Goal: Information Seeking & Learning: Compare options

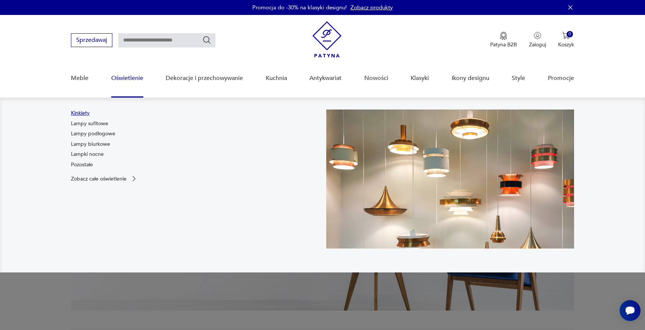
click at [76, 116] on link "Kinkiety" at bounding box center [80, 112] width 19 height 7
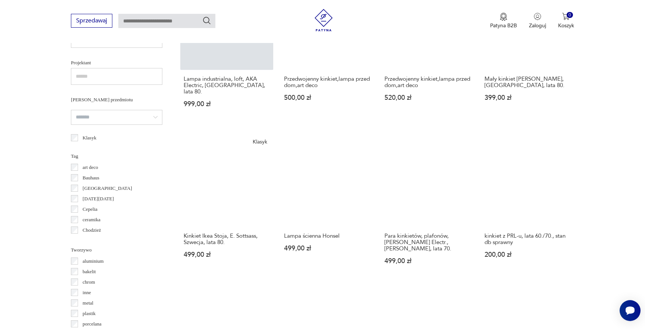
scroll to position [498, 0]
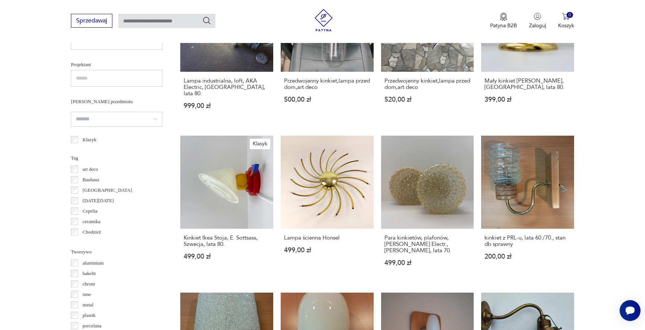
click at [590, 172] on section "Filtruj produkty Cena MIN MAX OK Promocja Datowanie OK Kraj pochodzenia Niemcy …" at bounding box center [322, 149] width 645 height 716
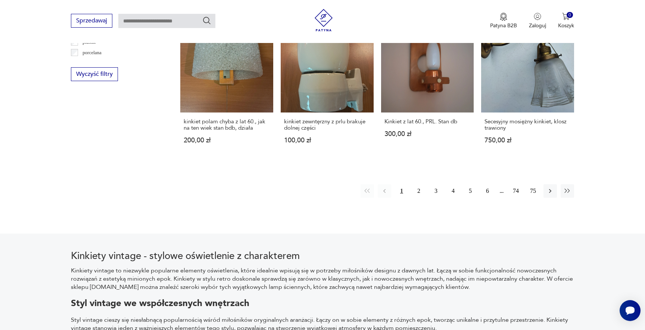
scroll to position [730, 0]
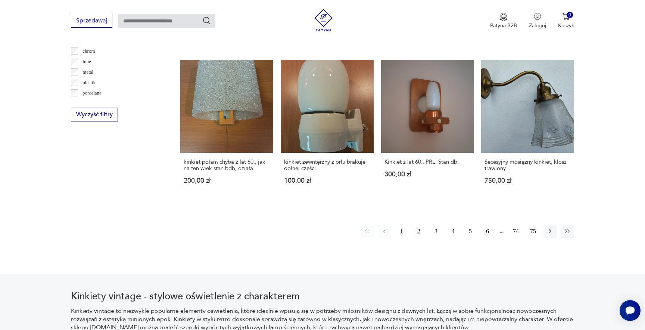
click at [419, 224] on button "2" at bounding box center [418, 230] width 13 height 13
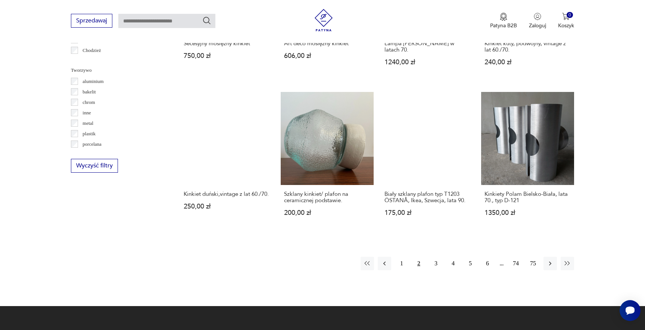
scroll to position [683, 0]
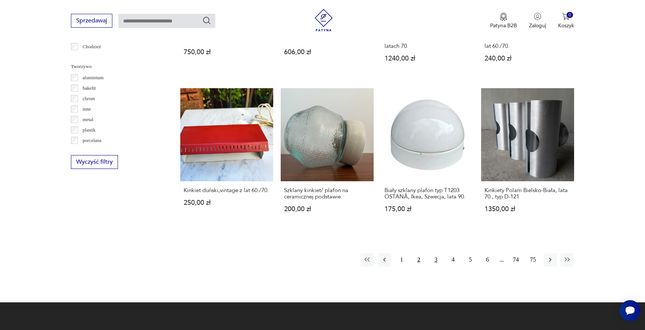
click at [435, 257] on button "3" at bounding box center [435, 259] width 13 height 13
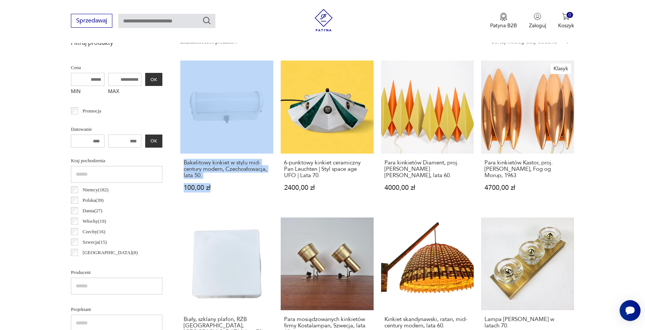
scroll to position [251, 0]
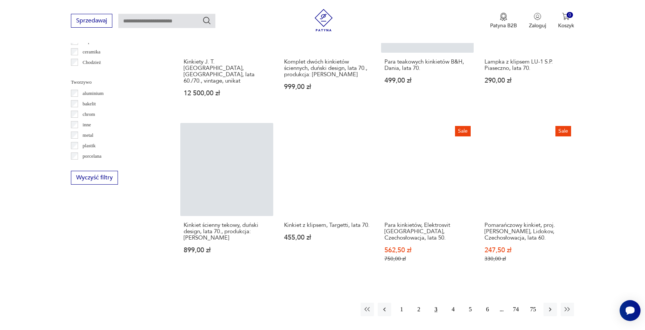
scroll to position [695, 0]
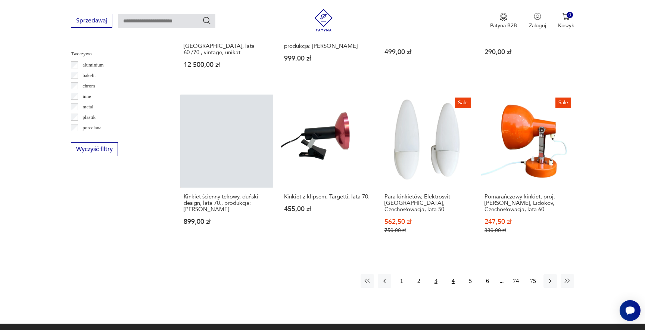
click at [452, 276] on button "4" at bounding box center [452, 280] width 13 height 13
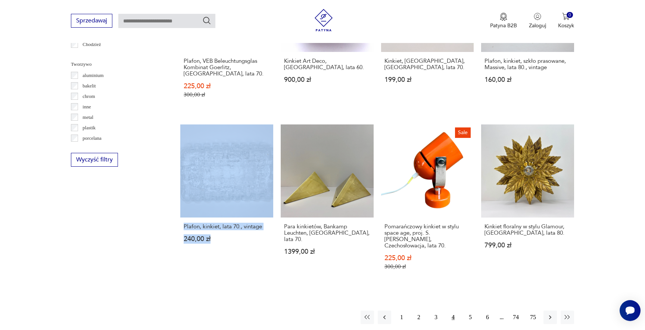
scroll to position [694, 0]
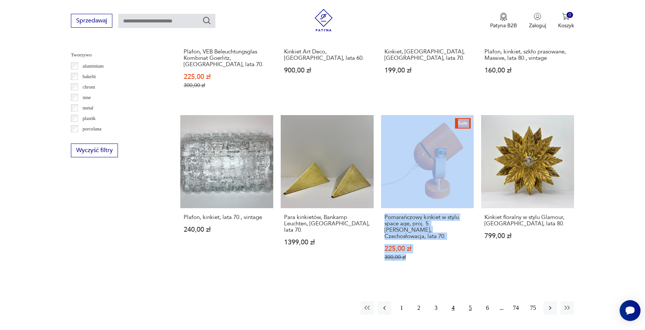
click at [470, 301] on button "5" at bounding box center [470, 307] width 13 height 13
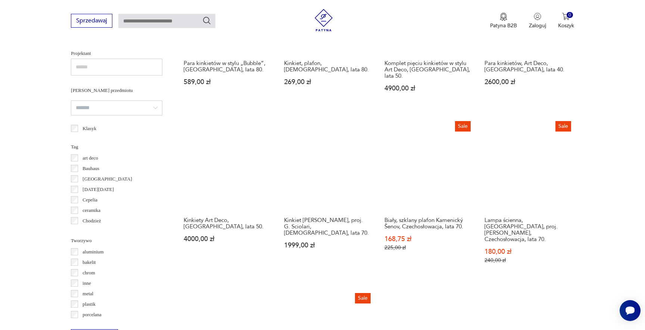
scroll to position [511, 0]
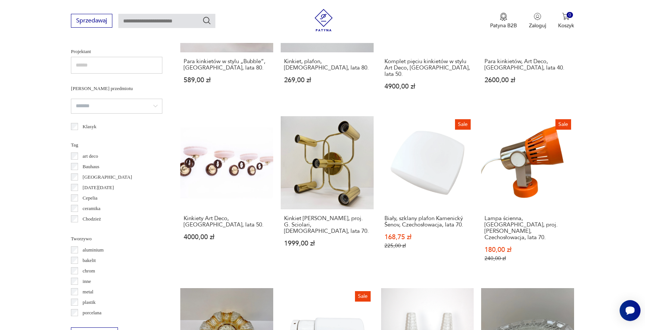
click at [616, 224] on section "Filtruj produkty Cena MIN MAX OK Promocja Datowanie OK Kraj pochodzenia Niemcy …" at bounding box center [322, 147] width 645 height 739
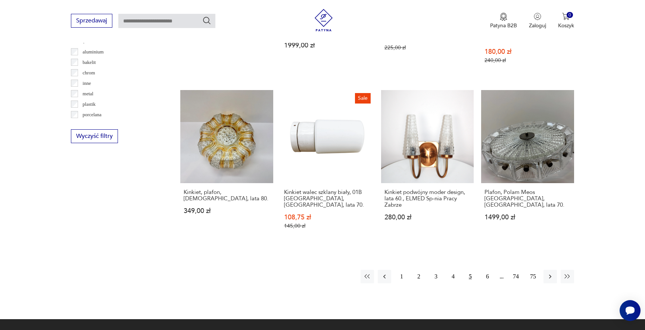
scroll to position [711, 0]
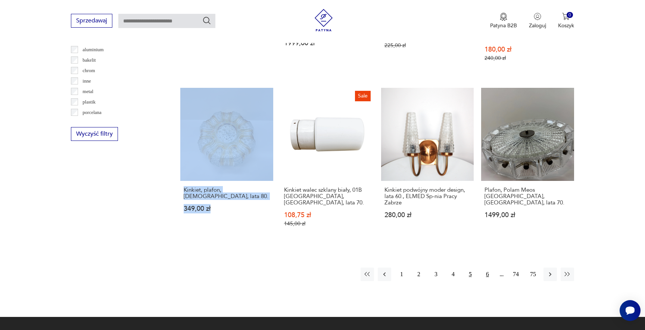
click at [486, 267] on button "6" at bounding box center [487, 273] width 13 height 13
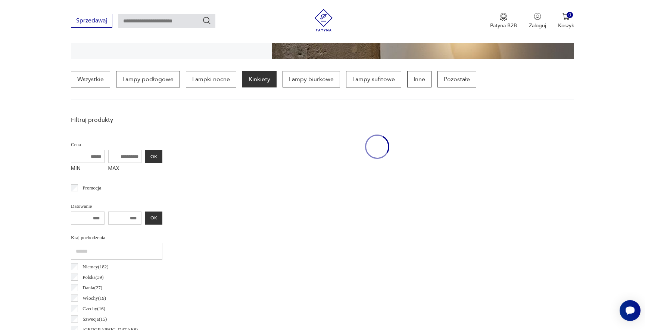
scroll to position [176, 0]
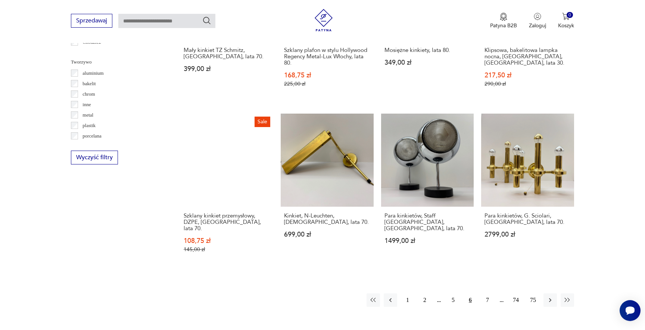
scroll to position [690, 0]
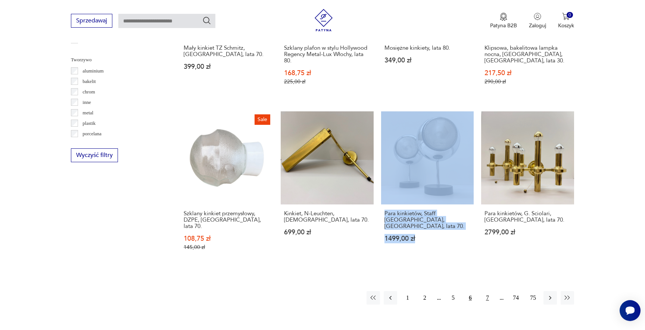
click at [486, 291] on button "7" at bounding box center [487, 297] width 13 height 13
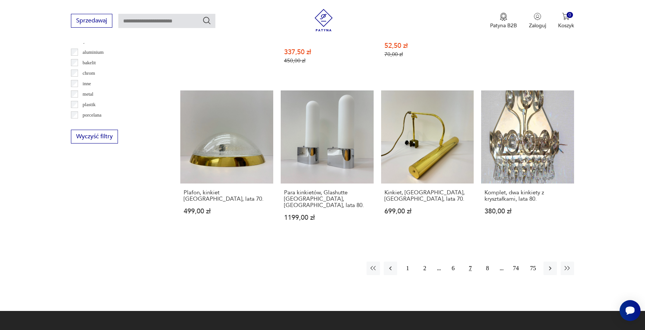
scroll to position [716, 0]
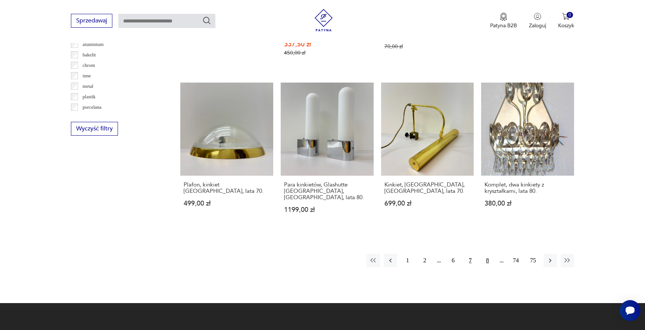
click at [488, 253] on button "8" at bounding box center [487, 259] width 13 height 13
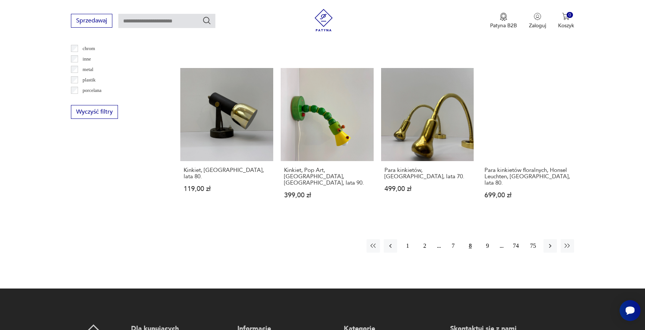
scroll to position [732, 0]
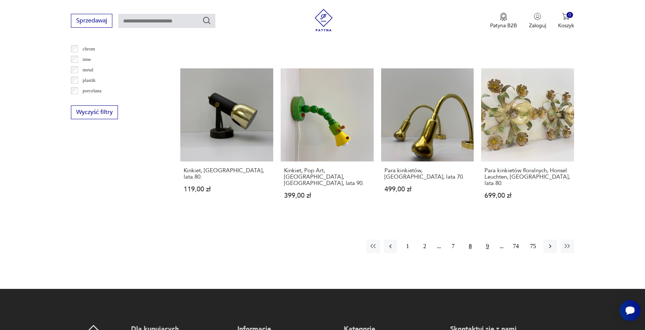
click at [487, 239] on button "9" at bounding box center [487, 245] width 13 height 13
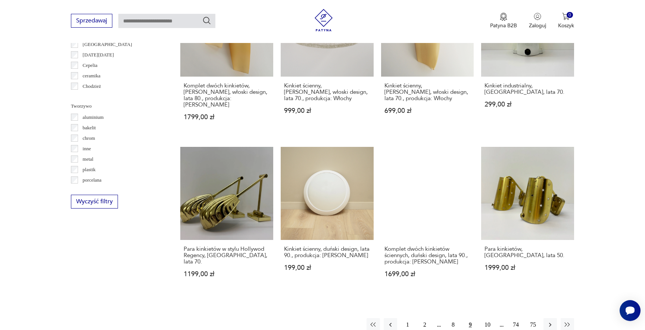
scroll to position [683, 0]
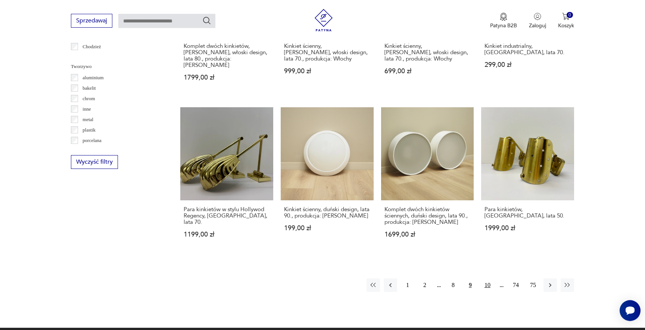
click at [490, 278] on button "10" at bounding box center [487, 284] width 13 height 13
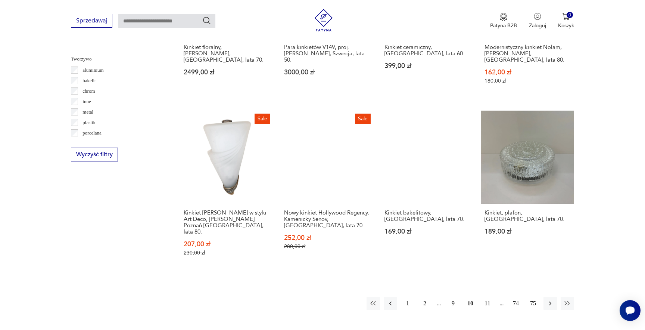
scroll to position [695, 0]
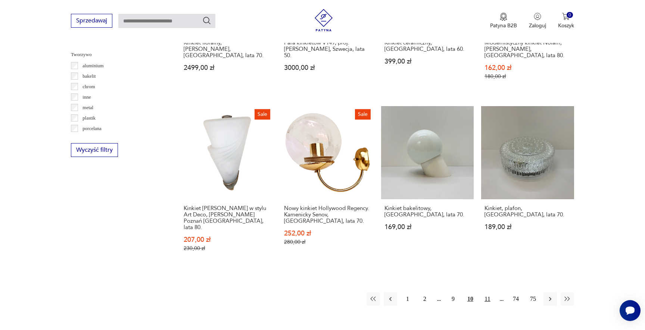
click at [488, 292] on button "11" at bounding box center [487, 298] width 13 height 13
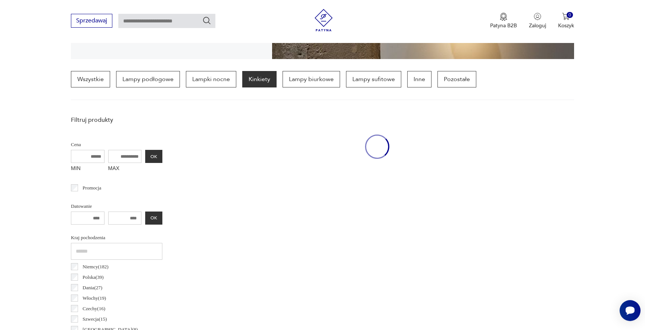
scroll to position [176, 0]
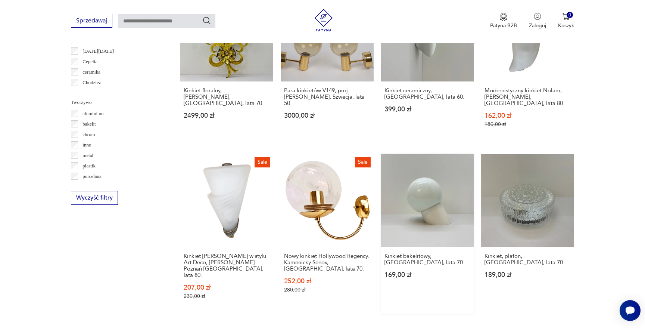
scroll to position [687, 0]
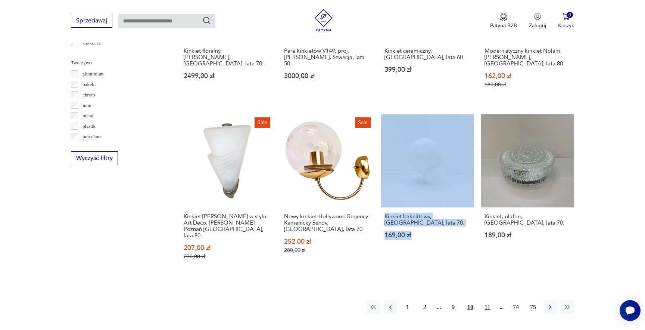
click at [488, 300] on button "11" at bounding box center [487, 306] width 13 height 13
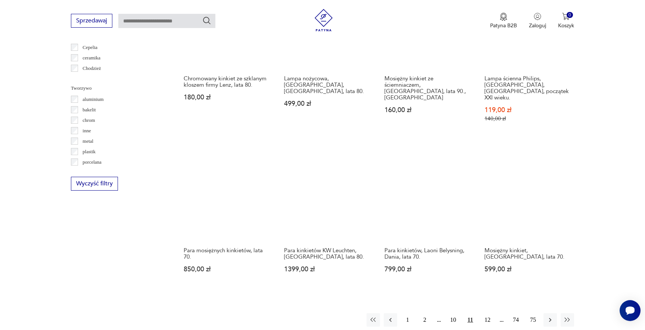
scroll to position [689, 0]
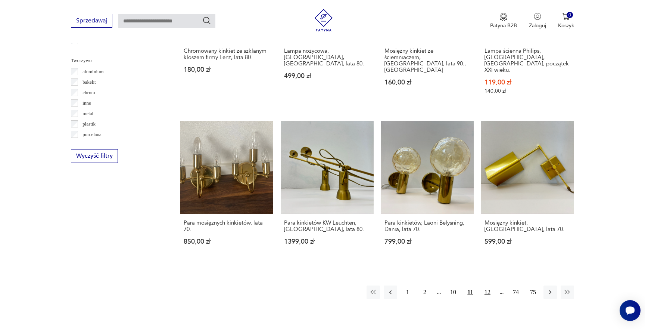
click at [489, 285] on button "12" at bounding box center [487, 291] width 13 height 13
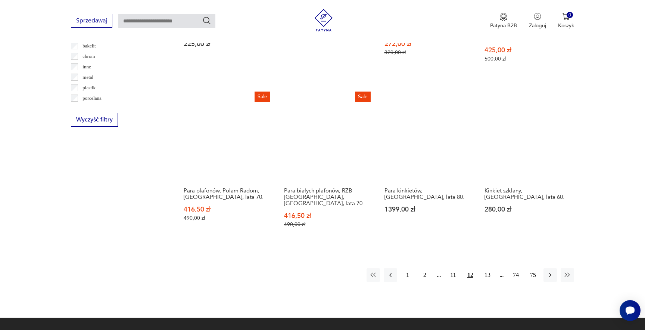
scroll to position [726, 0]
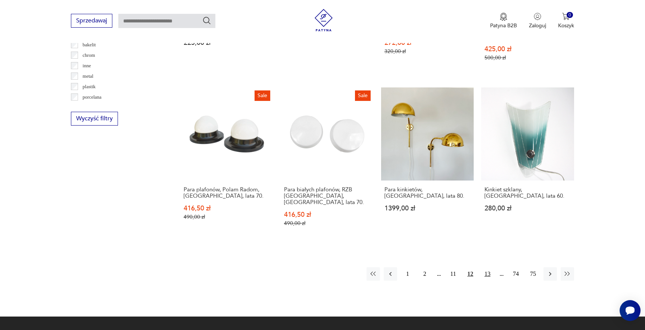
click at [486, 267] on button "13" at bounding box center [487, 273] width 13 height 13
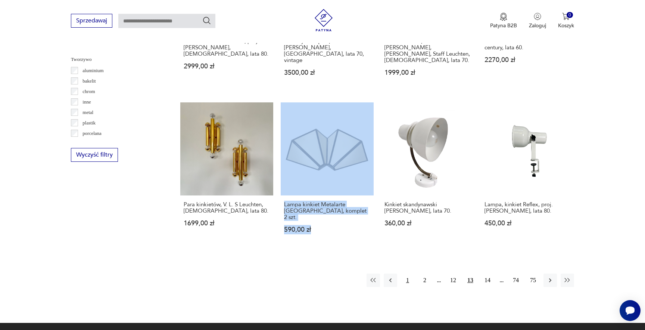
scroll to position [694, 0]
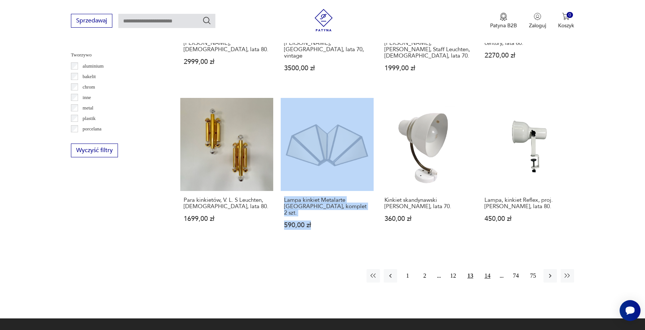
click at [490, 269] on button "14" at bounding box center [487, 275] width 13 height 13
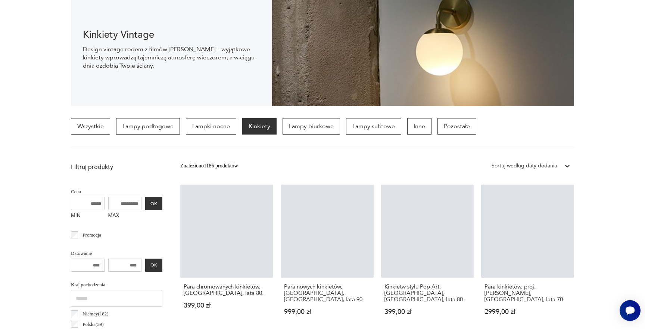
scroll to position [173, 0]
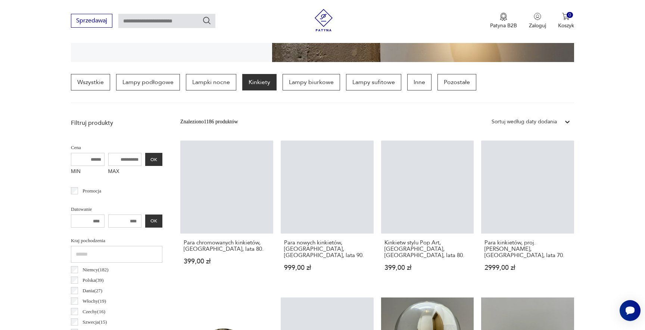
click at [615, 96] on section "Wszystkie Lampy podłogowe Lampki nocne Kinkiety Lampy biurkowe Lampy sufitowe I…" at bounding box center [322, 88] width 645 height 29
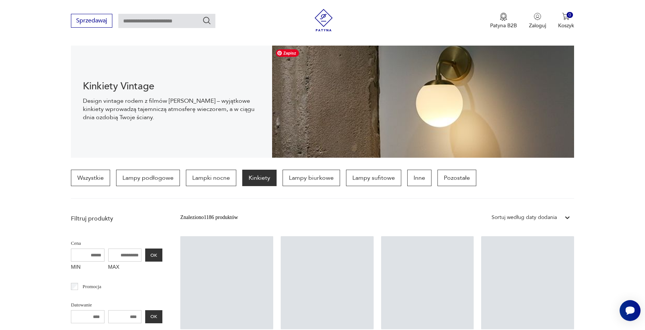
scroll to position [79, 0]
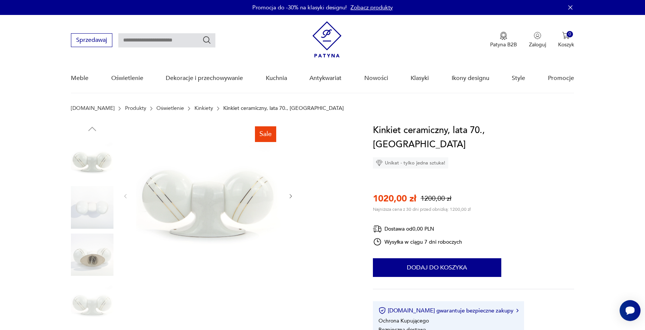
click at [103, 259] on img at bounding box center [92, 254] width 43 height 43
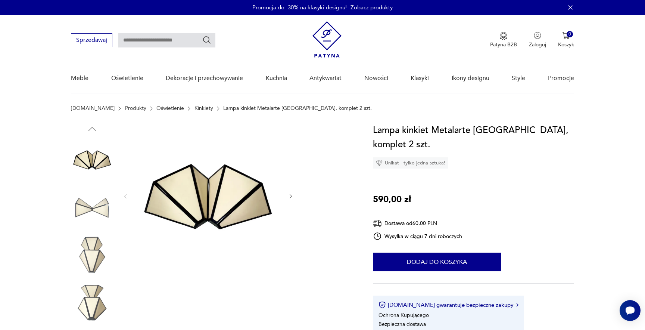
click at [92, 254] on img at bounding box center [92, 254] width 43 height 43
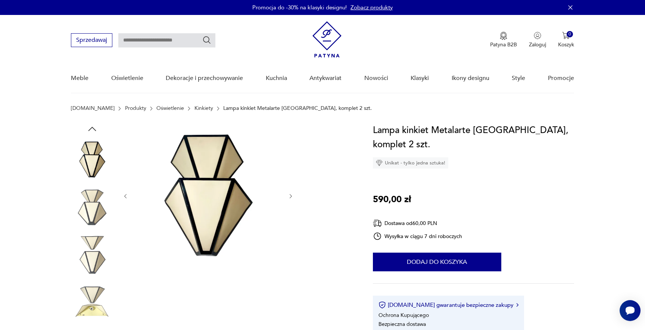
click at [94, 168] on img at bounding box center [92, 159] width 43 height 43
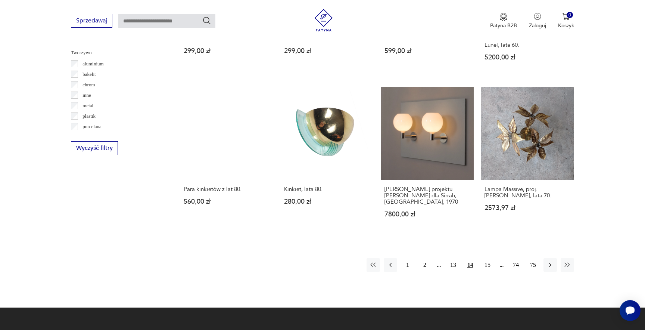
scroll to position [699, 0]
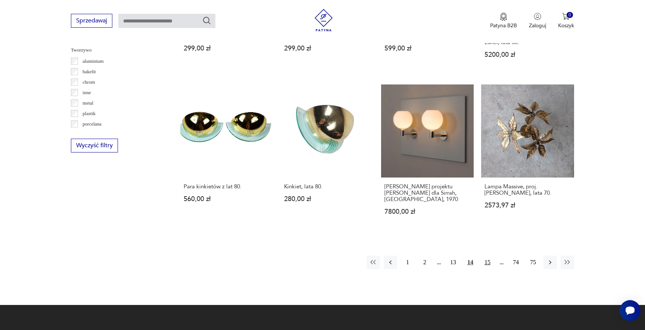
click at [484, 255] on button "15" at bounding box center [487, 261] width 13 height 13
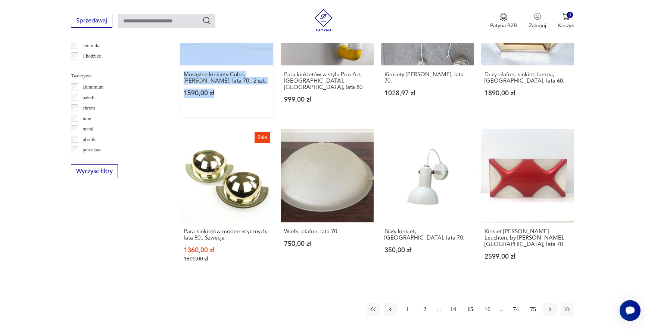
scroll to position [698, 0]
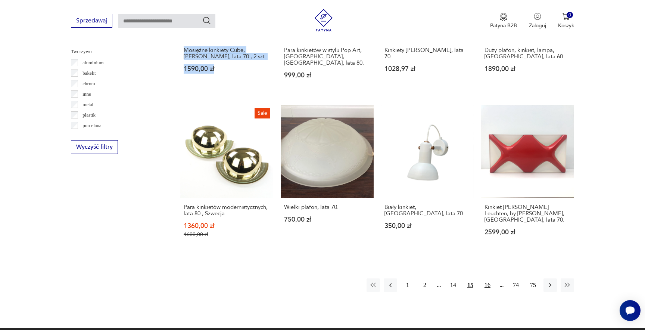
click at [488, 278] on button "16" at bounding box center [487, 284] width 13 height 13
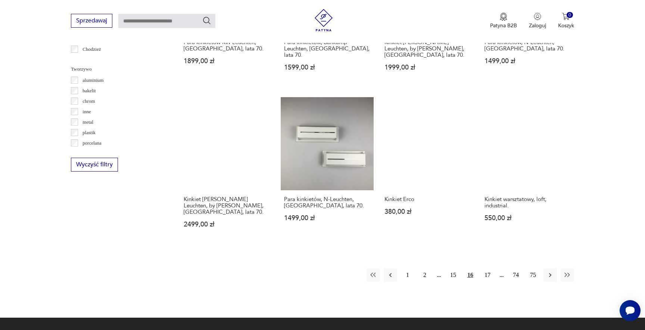
scroll to position [682, 0]
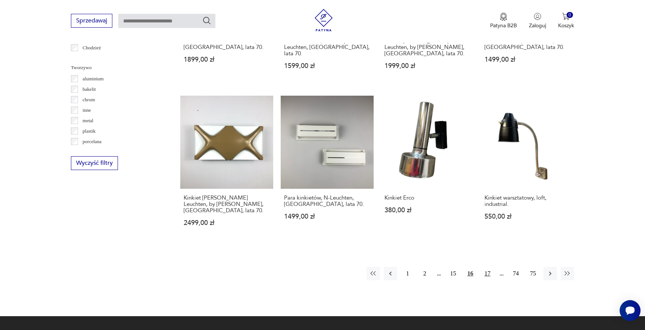
click at [487, 267] on button "17" at bounding box center [487, 273] width 13 height 13
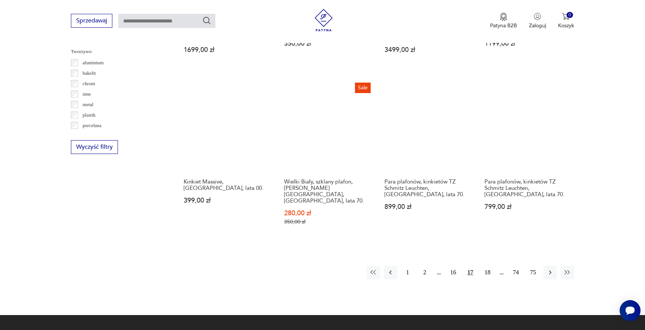
scroll to position [697, 0]
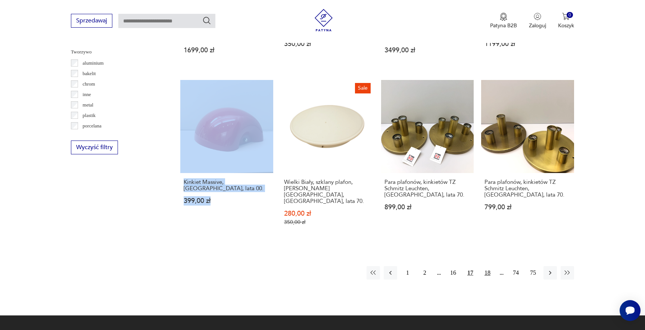
click at [487, 266] on button "18" at bounding box center [487, 272] width 13 height 13
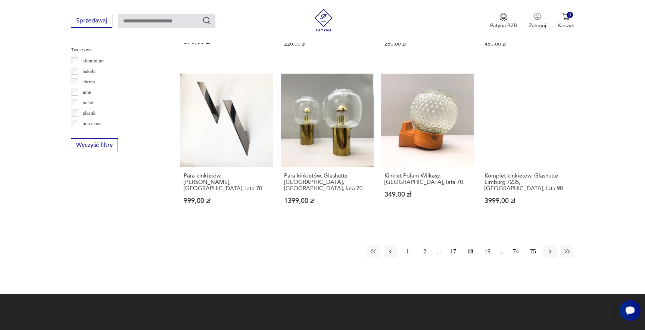
scroll to position [699, 0]
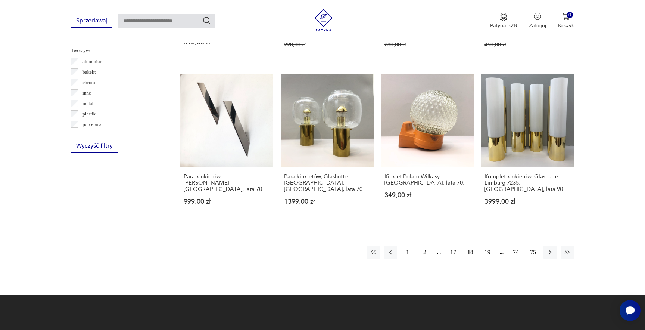
click at [488, 245] on button "19" at bounding box center [487, 251] width 13 height 13
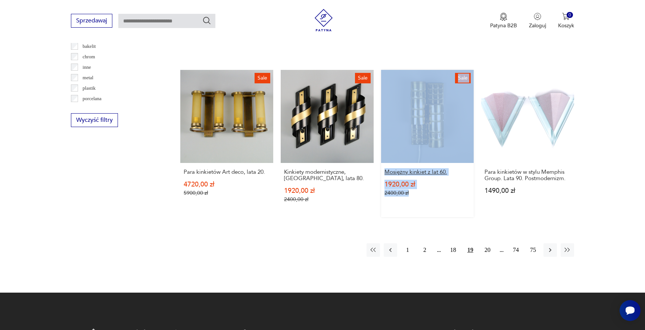
scroll to position [725, 0]
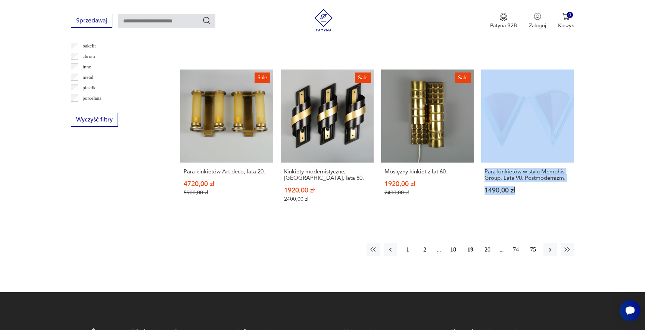
click at [486, 243] on button "20" at bounding box center [487, 249] width 13 height 13
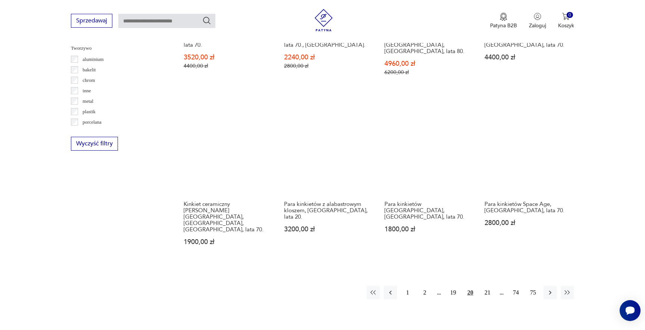
scroll to position [707, 0]
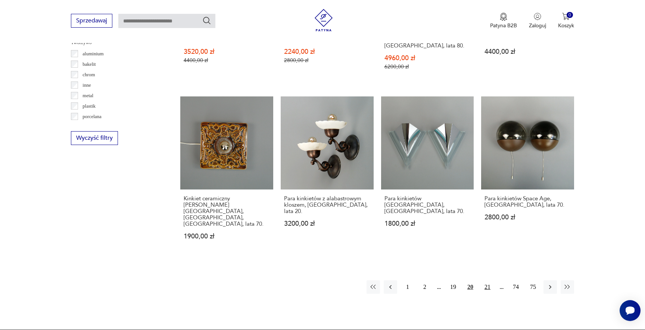
click at [489, 280] on button "21" at bounding box center [487, 286] width 13 height 13
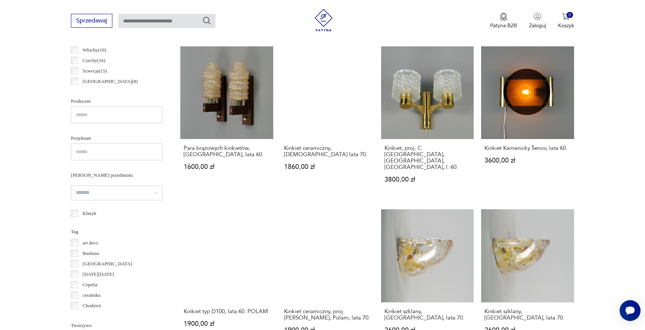
scroll to position [457, 0]
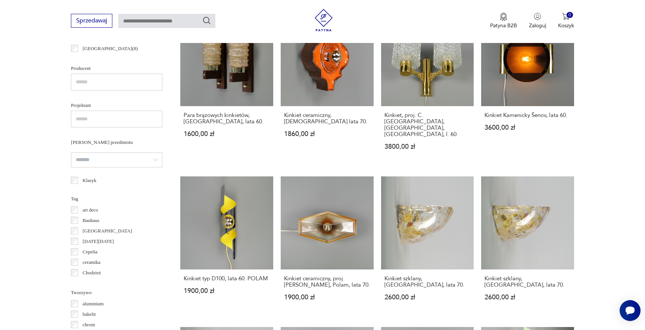
click at [620, 128] on section "Filtruj produkty Cena MIN MAX OK Promocja Datowanie OK Kraj pochodzenia Niemcy …" at bounding box center [322, 189] width 645 height 716
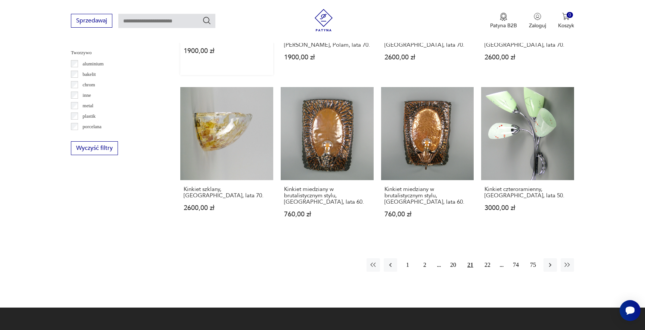
scroll to position [699, 0]
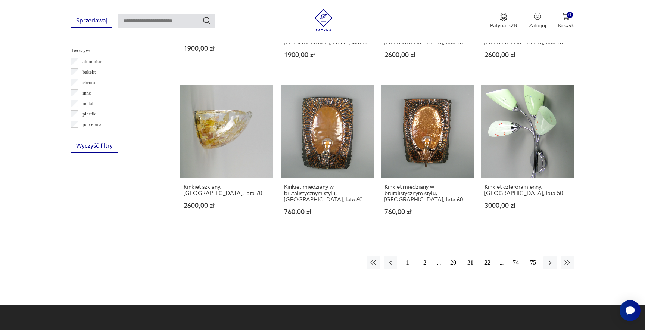
click at [488, 256] on button "22" at bounding box center [487, 262] width 13 height 13
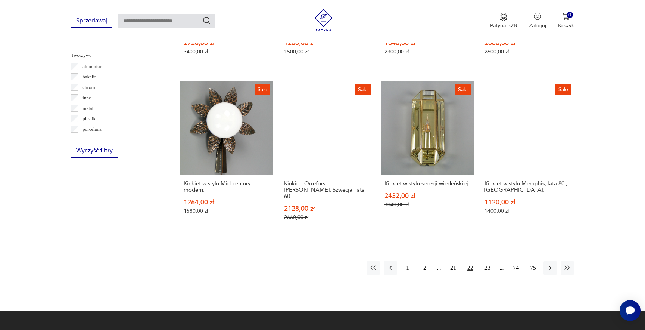
scroll to position [697, 0]
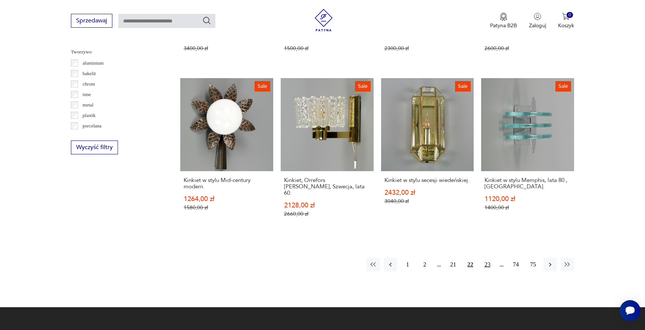
click at [488, 258] on button "23" at bounding box center [487, 264] width 13 height 13
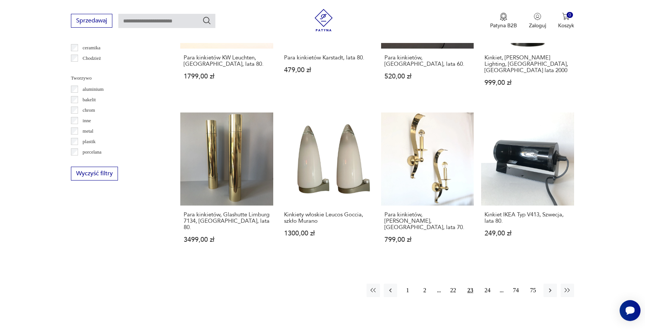
scroll to position [673, 0]
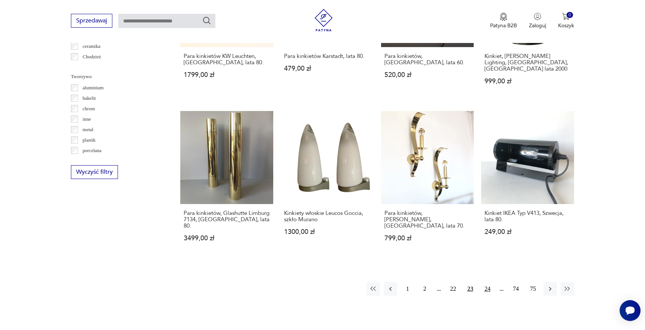
click at [487, 282] on button "24" at bounding box center [487, 288] width 13 height 13
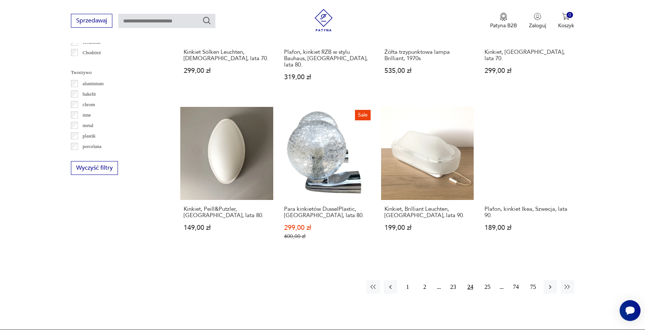
scroll to position [676, 0]
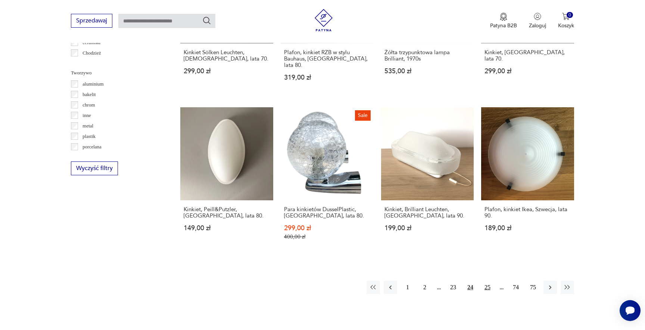
click at [485, 280] on button "25" at bounding box center [487, 286] width 13 height 13
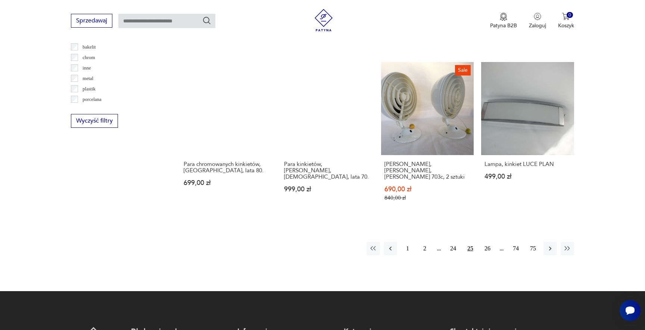
scroll to position [723, 0]
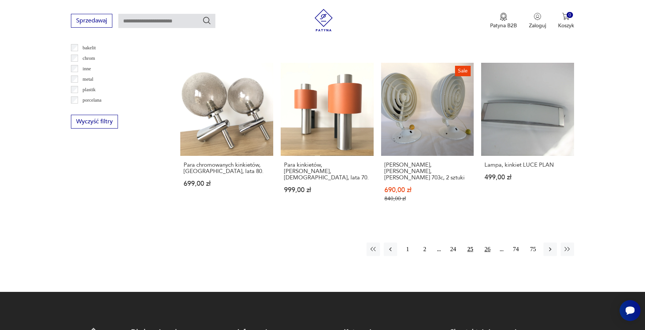
click at [488, 242] on button "26" at bounding box center [487, 248] width 13 height 13
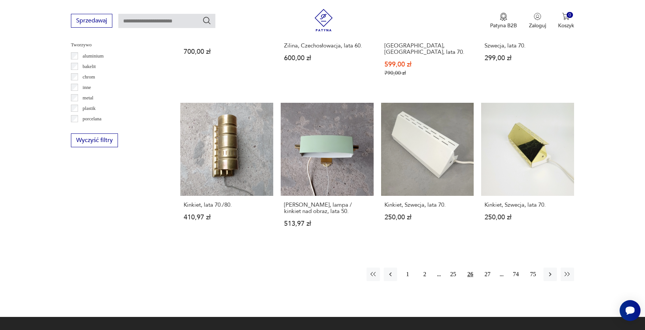
scroll to position [706, 0]
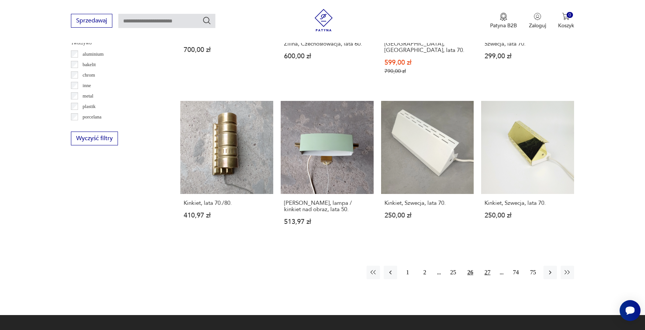
click at [487, 265] on button "27" at bounding box center [487, 271] width 13 height 13
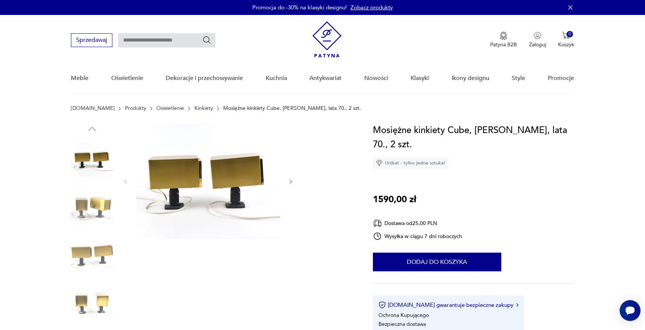
click at [113, 199] on img at bounding box center [92, 207] width 43 height 43
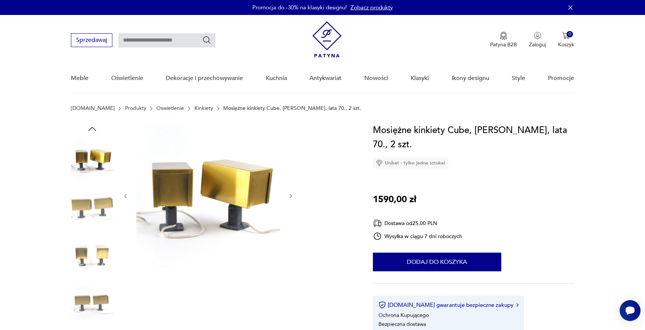
click at [102, 261] on img at bounding box center [92, 254] width 43 height 43
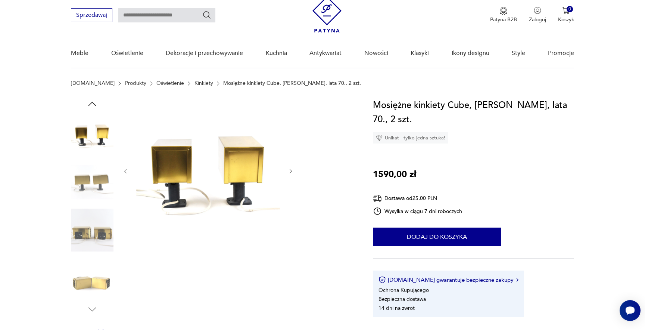
scroll to position [27, 0]
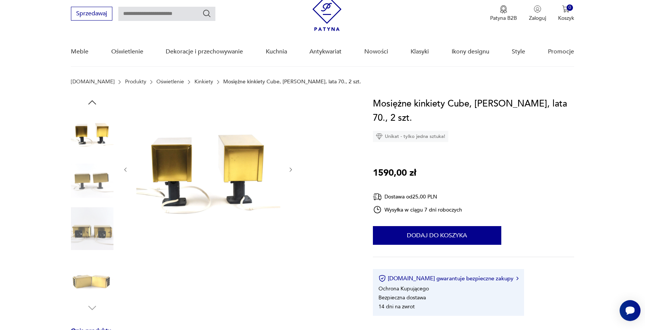
click at [94, 284] on img at bounding box center [92, 276] width 43 height 43
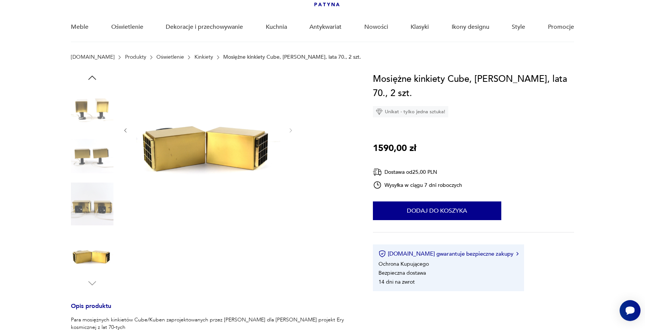
scroll to position [0, 0]
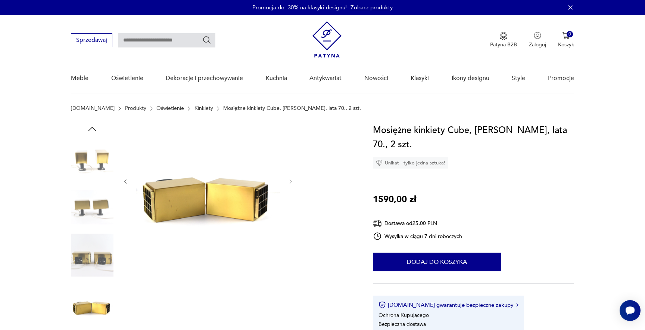
click at [94, 158] on img at bounding box center [92, 159] width 43 height 43
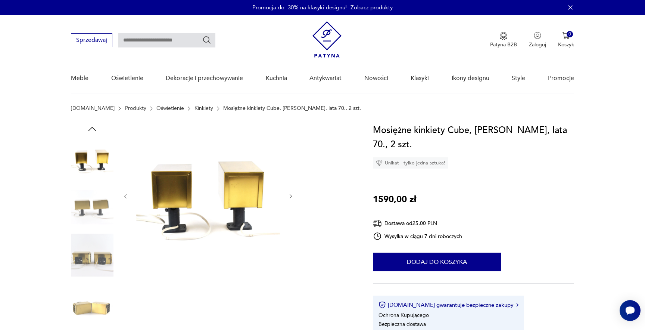
click at [90, 128] on icon "button" at bounding box center [92, 129] width 8 height 4
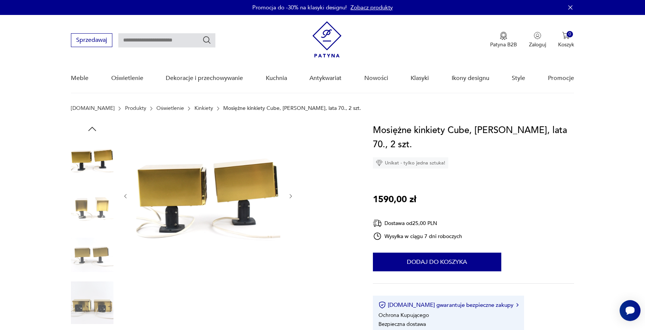
click at [88, 156] on img at bounding box center [92, 159] width 43 height 43
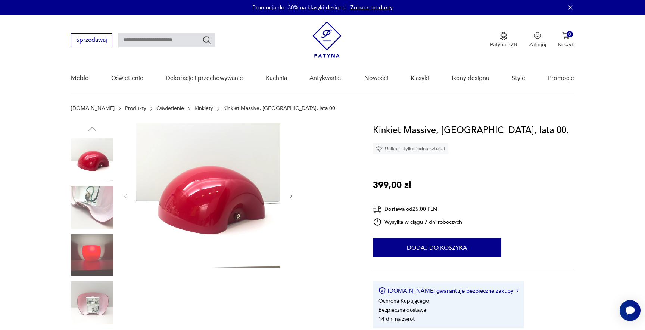
click at [103, 254] on img at bounding box center [92, 254] width 43 height 43
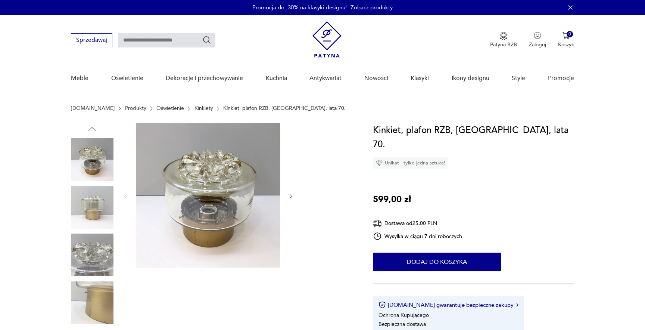
click at [92, 256] on img at bounding box center [92, 254] width 43 height 43
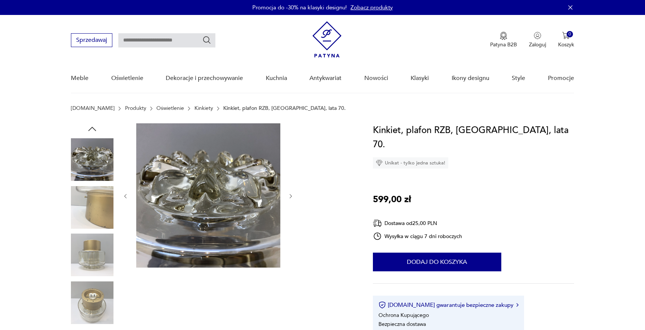
click at [86, 169] on img at bounding box center [92, 159] width 43 height 43
click at [84, 222] on img at bounding box center [92, 207] width 43 height 43
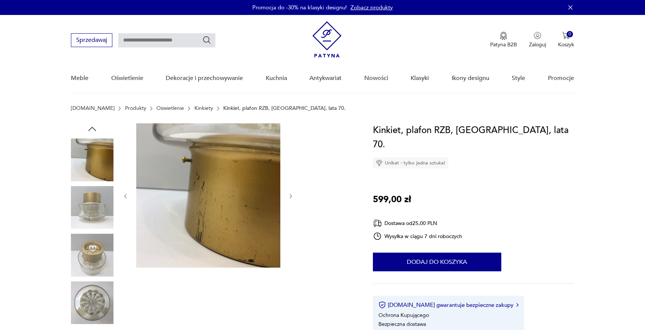
click at [90, 261] on img at bounding box center [92, 254] width 43 height 43
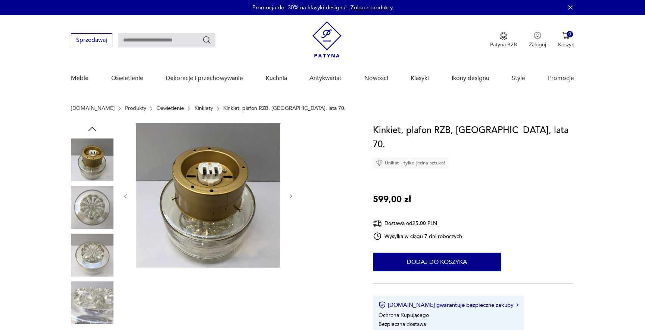
click at [98, 230] on div at bounding box center [92, 231] width 43 height 187
click at [97, 213] on img at bounding box center [92, 207] width 43 height 43
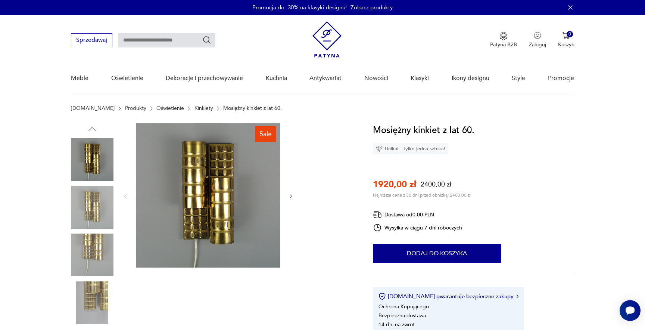
click at [96, 212] on img at bounding box center [92, 207] width 43 height 43
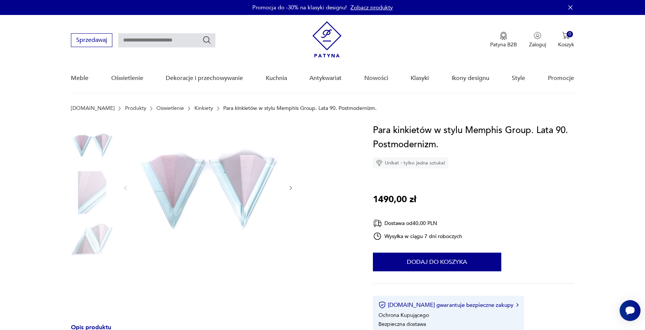
click at [93, 221] on img at bounding box center [92, 239] width 43 height 43
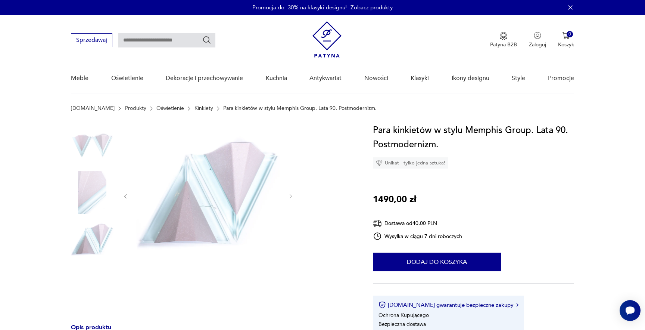
click at [83, 187] on img at bounding box center [92, 192] width 43 height 43
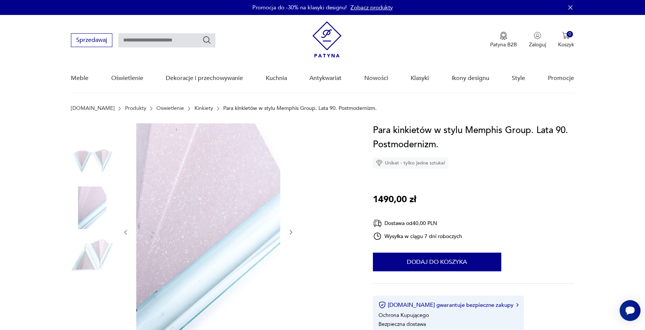
click at [85, 159] on img at bounding box center [92, 160] width 43 height 43
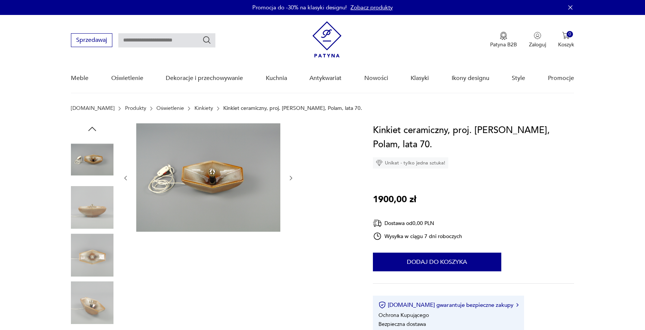
click at [93, 150] on img at bounding box center [92, 159] width 43 height 43
click at [87, 255] on img at bounding box center [92, 254] width 43 height 43
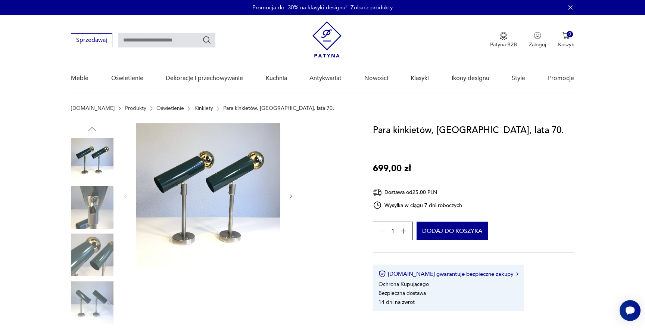
click at [292, 192] on div at bounding box center [208, 196] width 172 height 146
click at [288, 199] on button "button" at bounding box center [291, 195] width 6 height 7
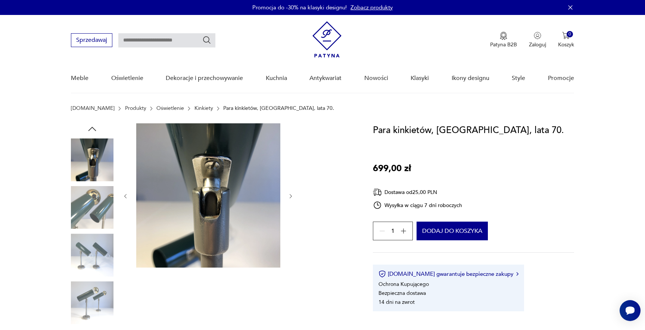
click at [288, 199] on button "button" at bounding box center [291, 195] width 6 height 7
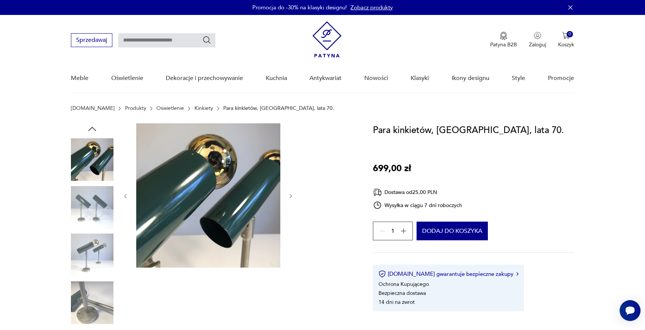
click at [288, 199] on button "button" at bounding box center [291, 195] width 6 height 7
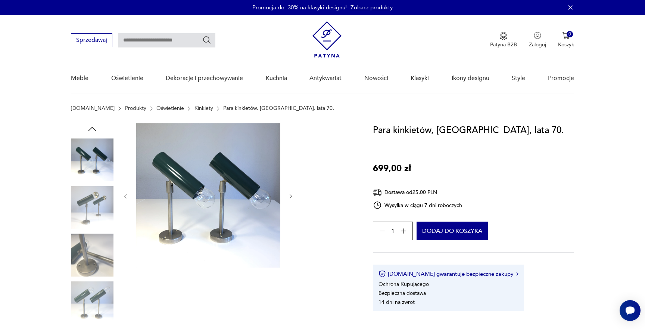
click at [288, 199] on button "button" at bounding box center [291, 195] width 6 height 7
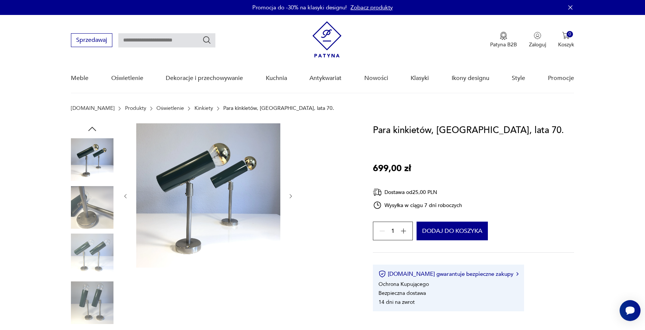
click at [288, 199] on button "button" at bounding box center [291, 195] width 6 height 7
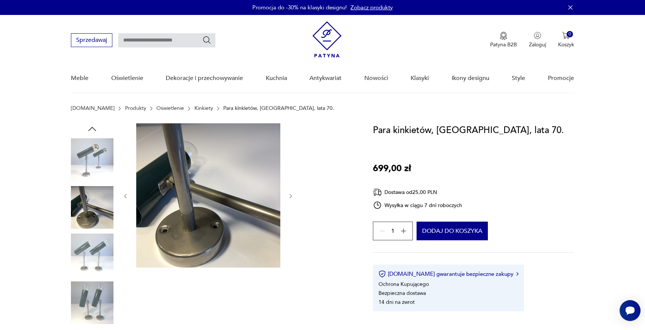
click at [288, 199] on icon "button" at bounding box center [291, 196] width 6 height 6
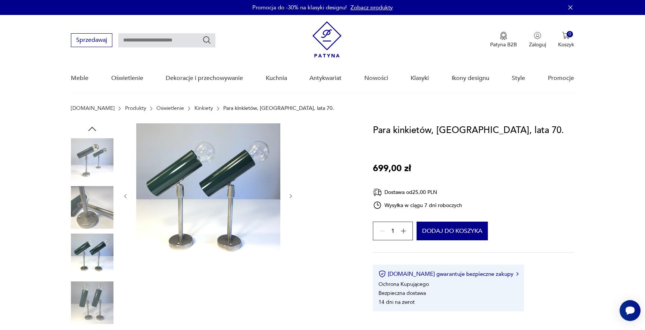
click at [288, 199] on icon "button" at bounding box center [291, 196] width 6 height 6
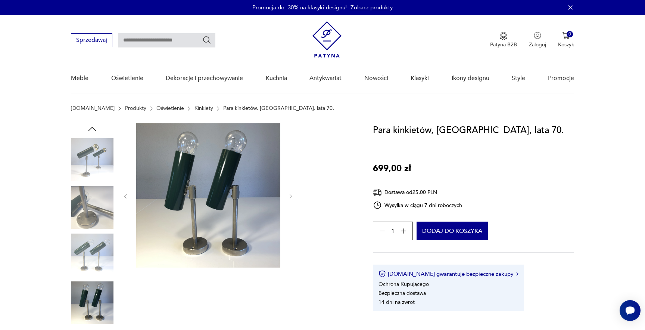
click at [122, 198] on icon "button" at bounding box center [125, 196] width 6 height 6
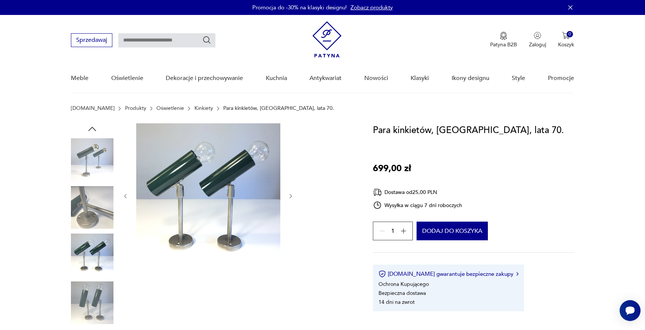
click at [122, 198] on icon "button" at bounding box center [125, 196] width 6 height 6
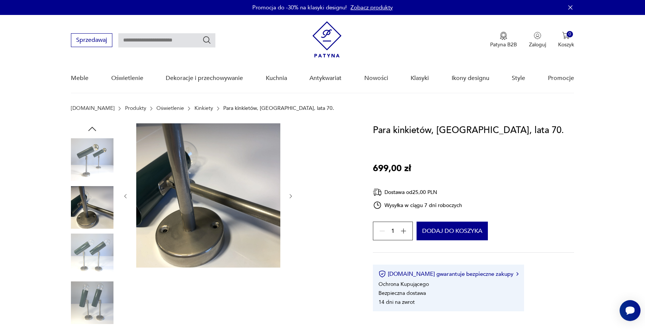
click at [122, 198] on icon "button" at bounding box center [125, 196] width 6 height 6
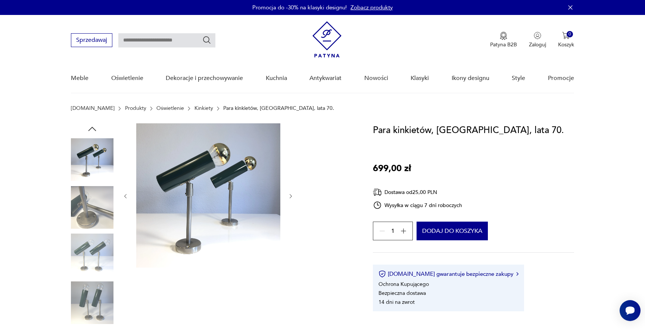
click at [122, 198] on icon "button" at bounding box center [125, 196] width 6 height 6
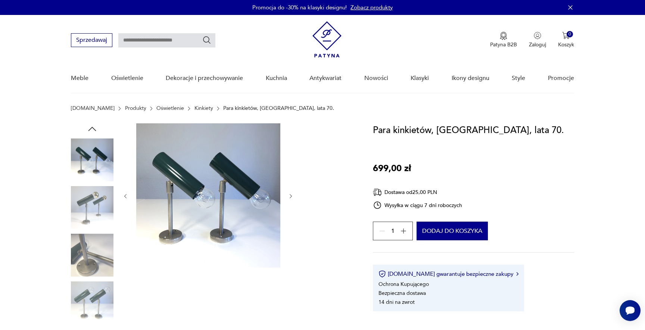
click at [122, 198] on icon "button" at bounding box center [125, 196] width 6 height 6
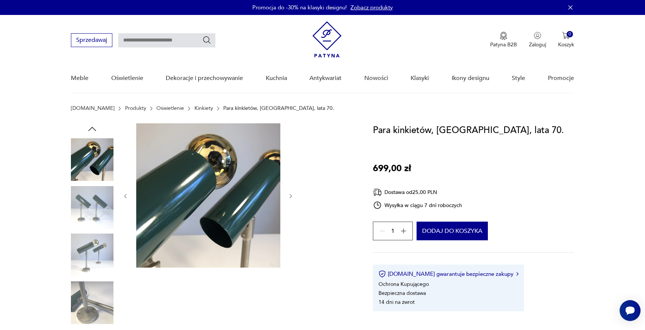
click at [122, 198] on icon "button" at bounding box center [125, 196] width 6 height 6
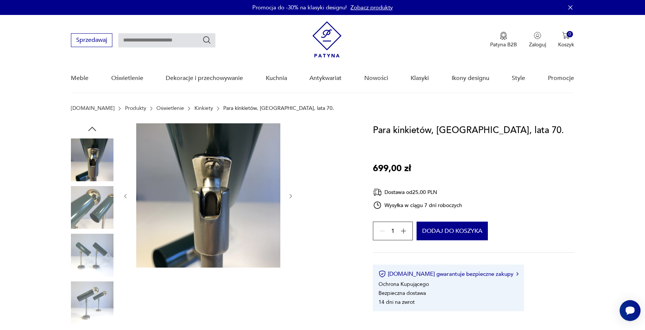
click at [122, 198] on icon "button" at bounding box center [125, 196] width 6 height 6
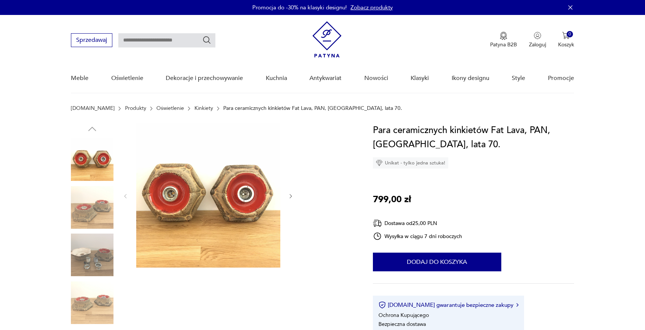
click at [90, 214] on img at bounding box center [92, 207] width 43 height 43
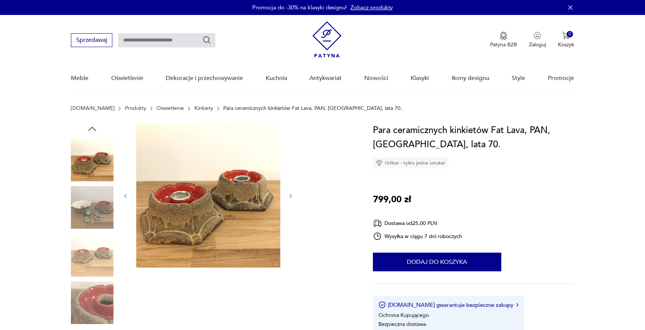
click at [92, 236] on img at bounding box center [92, 254] width 43 height 43
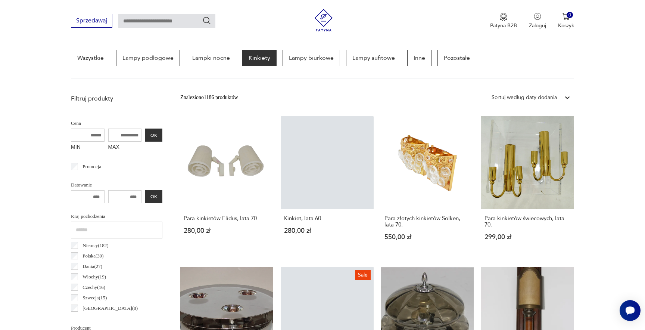
scroll to position [93, 0]
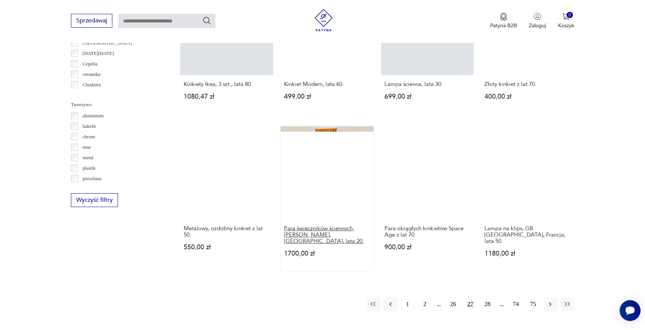
scroll to position [644, 0]
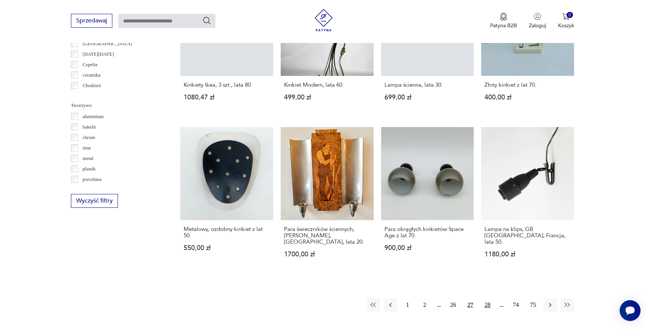
click at [487, 298] on button "28" at bounding box center [487, 304] width 13 height 13
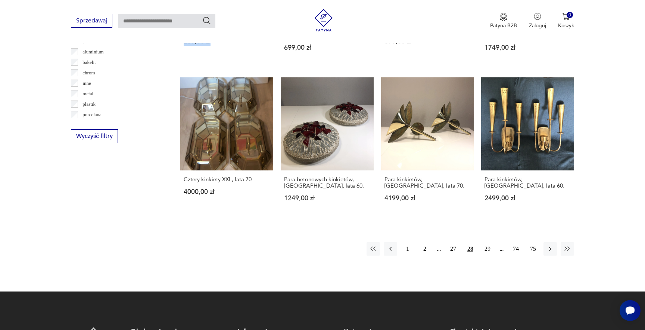
scroll to position [710, 0]
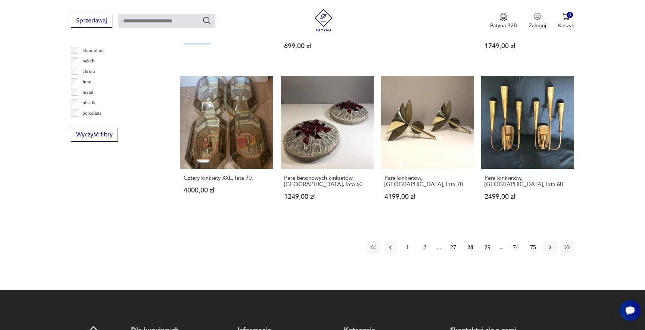
click at [488, 240] on button "29" at bounding box center [487, 246] width 13 height 13
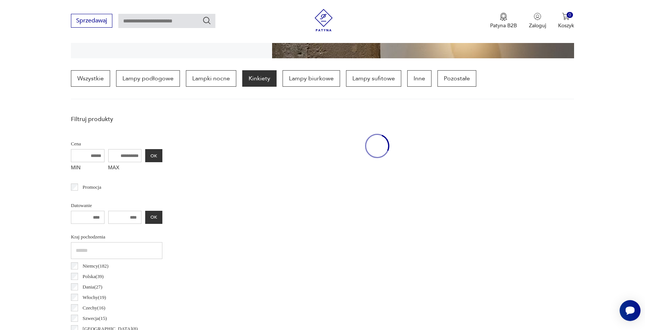
scroll to position [176, 0]
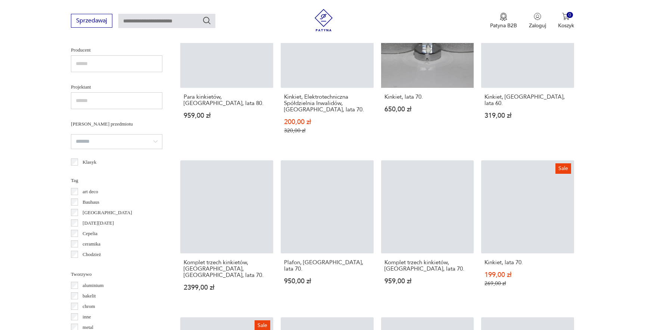
scroll to position [561, 0]
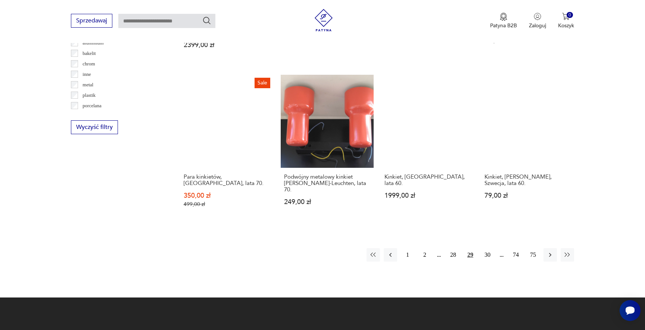
scroll to position [726, 0]
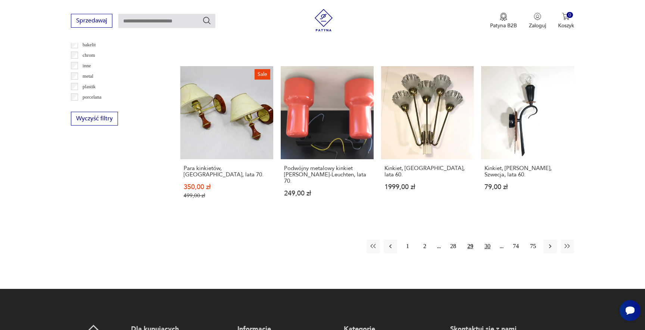
click at [484, 239] on button "30" at bounding box center [487, 245] width 13 height 13
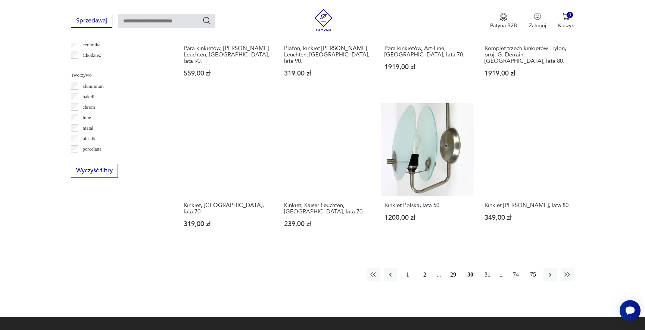
scroll to position [675, 0]
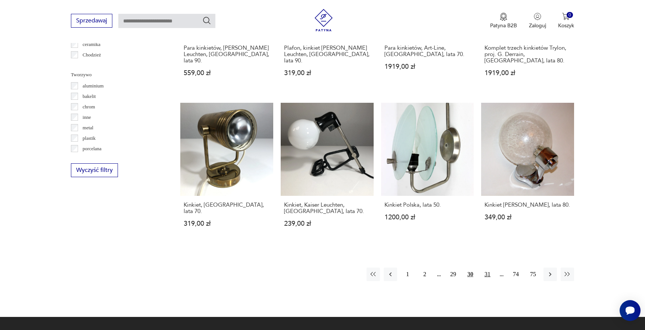
click at [482, 267] on button "31" at bounding box center [487, 273] width 13 height 13
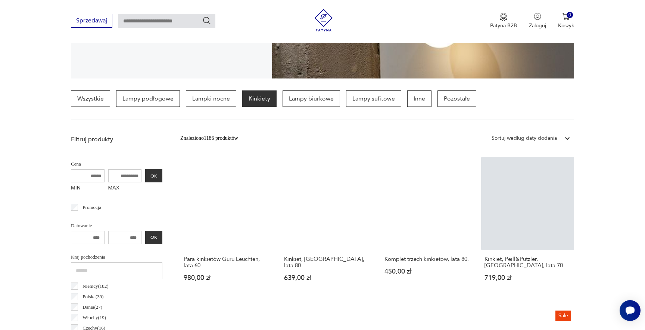
scroll to position [159, 0]
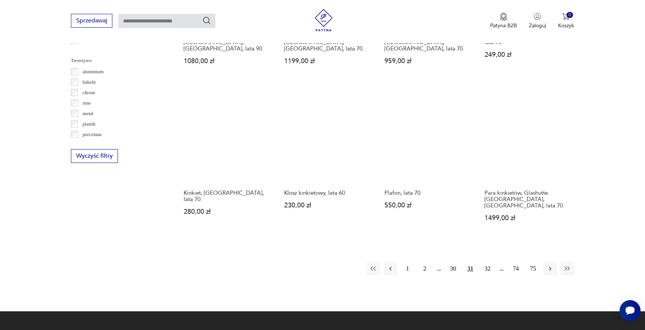
scroll to position [688, 0]
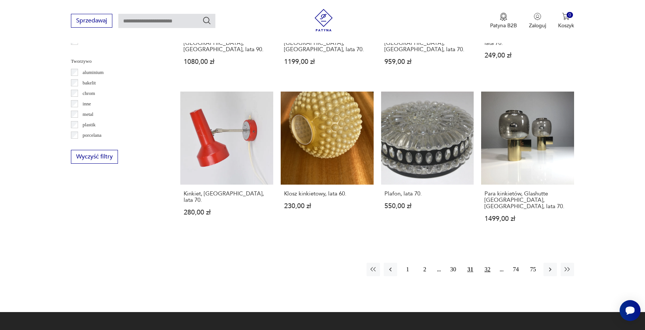
click at [486, 262] on button "32" at bounding box center [487, 268] width 13 height 13
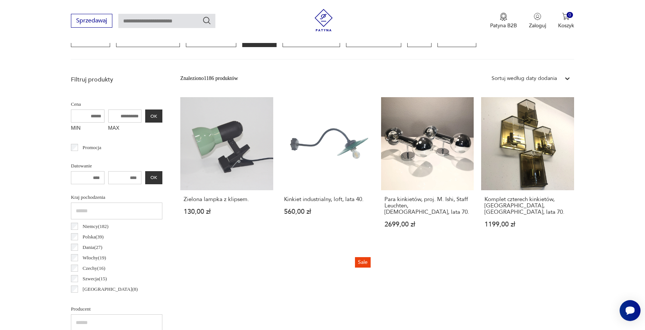
scroll to position [223, 0]
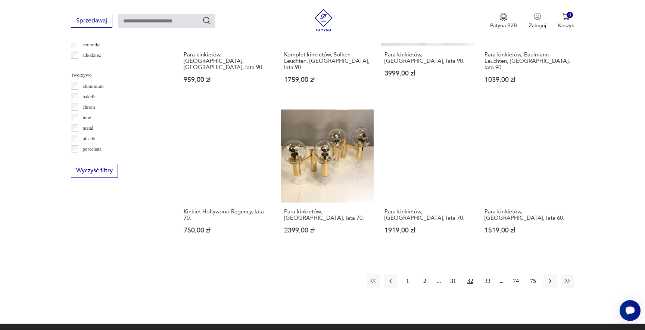
scroll to position [677, 0]
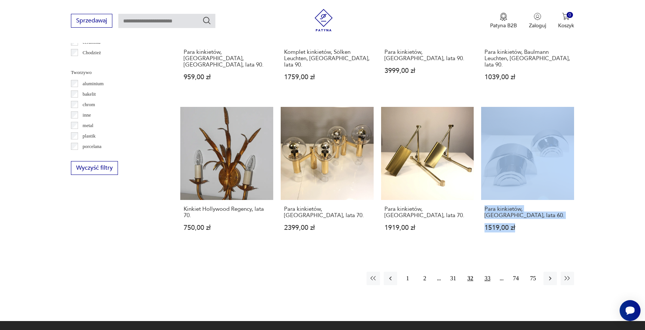
click at [483, 271] on button "33" at bounding box center [487, 277] width 13 height 13
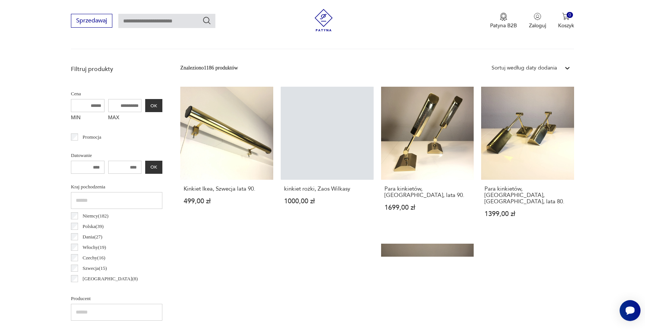
scroll to position [276, 0]
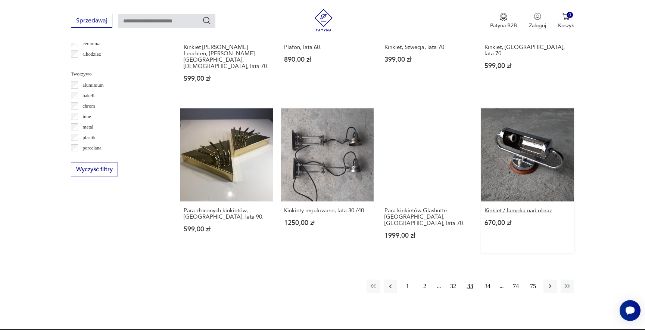
scroll to position [676, 0]
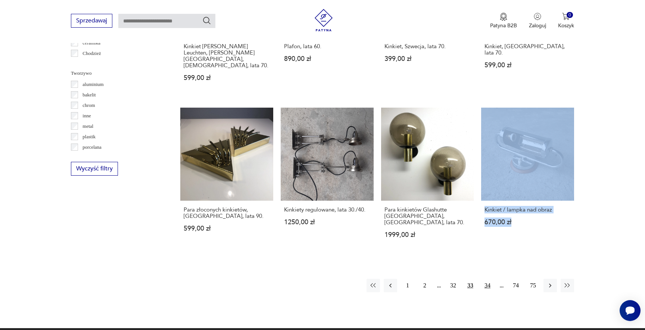
click at [491, 278] on button "34" at bounding box center [487, 284] width 13 height 13
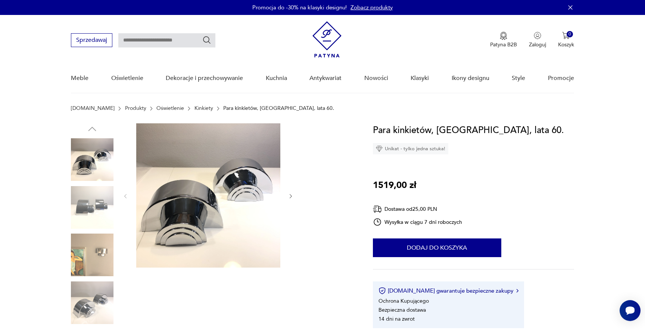
click at [104, 250] on img at bounding box center [92, 254] width 43 height 43
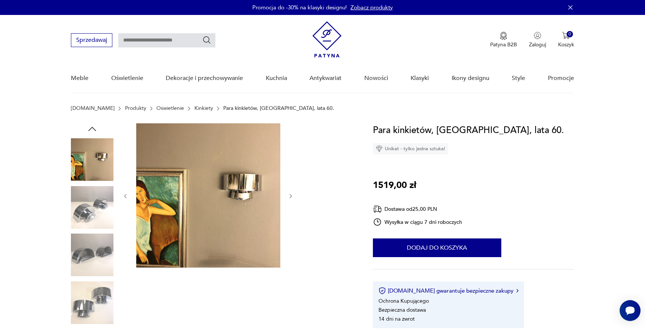
click at [96, 309] on img at bounding box center [92, 302] width 43 height 43
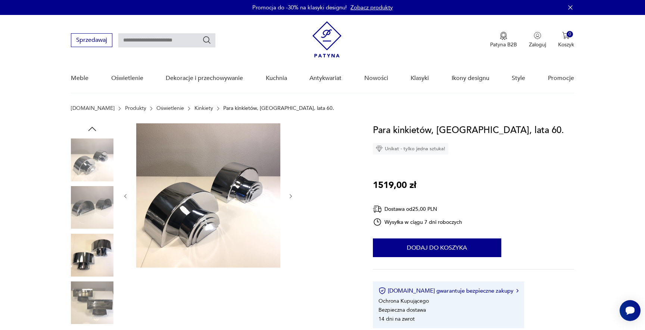
click at [147, 131] on img at bounding box center [208, 195] width 144 height 144
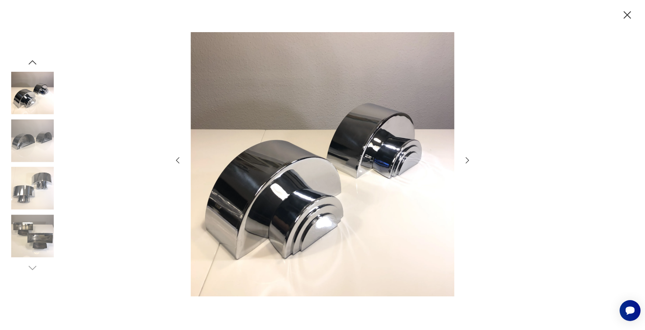
click at [626, 14] on icon "button" at bounding box center [627, 15] width 13 height 13
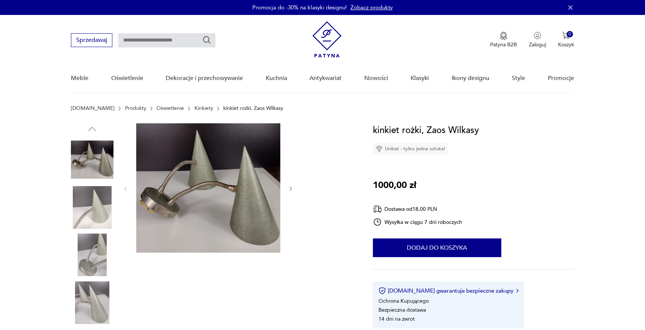
click at [294, 190] on icon "button" at bounding box center [291, 189] width 6 height 6
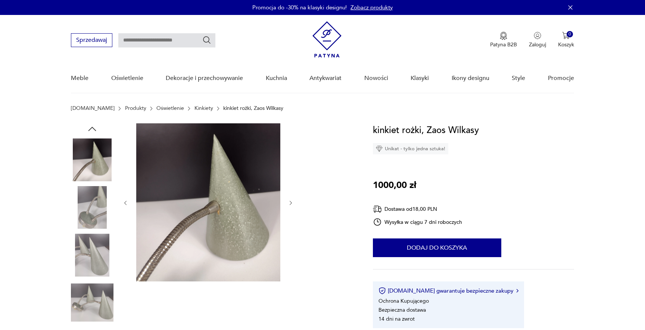
click at [292, 190] on div at bounding box center [208, 202] width 172 height 159
click at [292, 206] on button "button" at bounding box center [291, 202] width 6 height 7
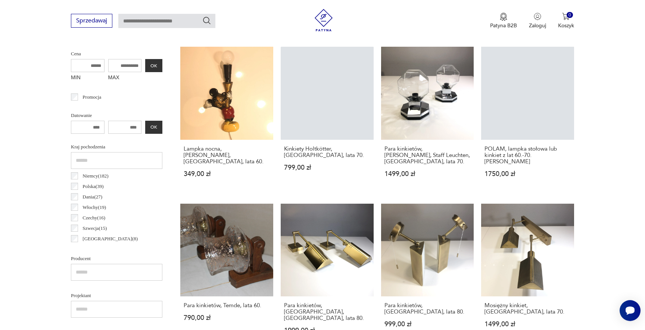
scroll to position [164, 0]
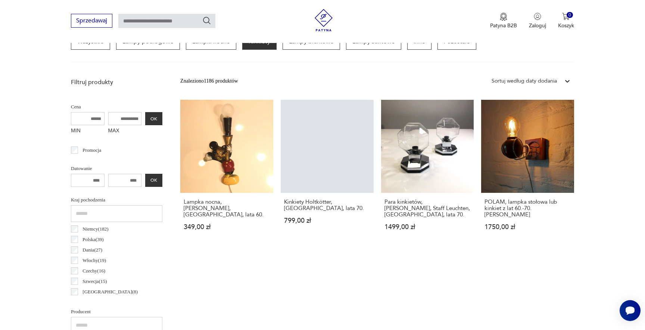
scroll to position [219, 0]
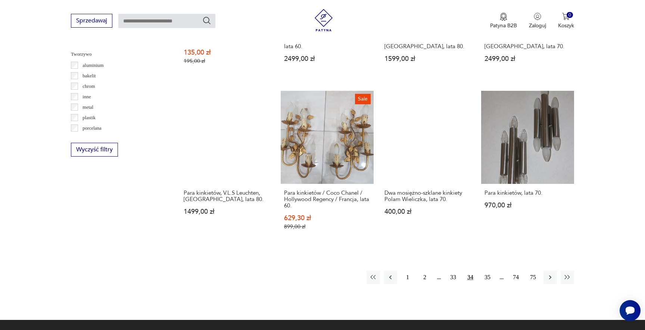
scroll to position [697, 0]
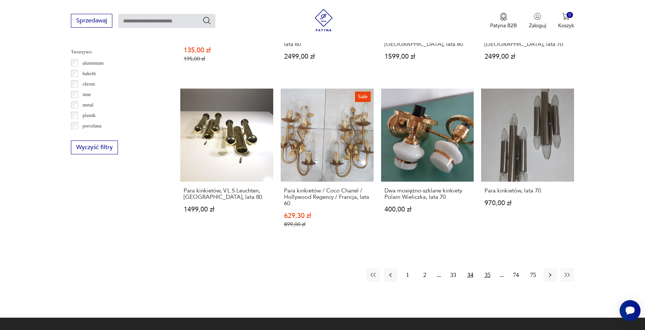
click at [489, 268] on button "35" at bounding box center [487, 274] width 13 height 13
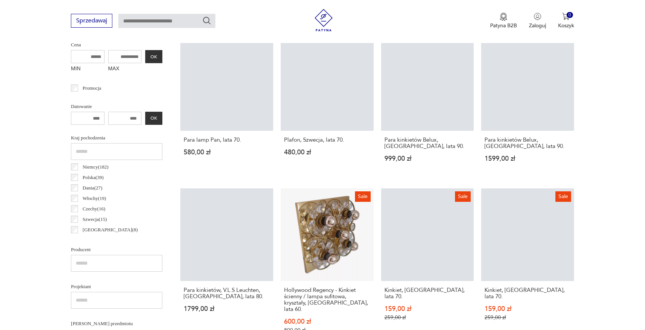
scroll to position [277, 0]
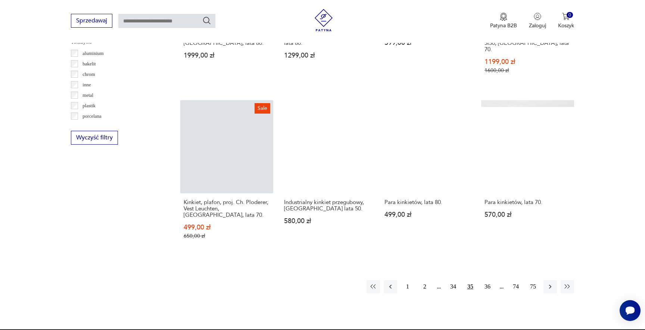
scroll to position [707, 0]
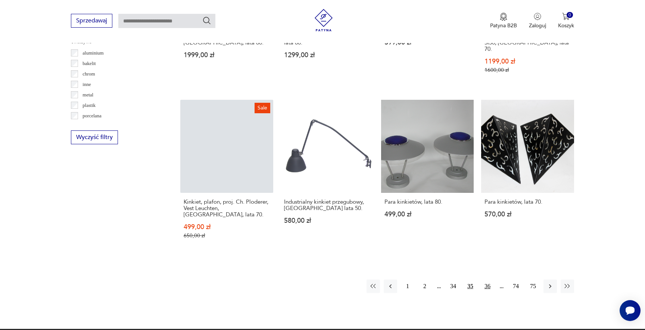
click at [486, 279] on button "36" at bounding box center [487, 285] width 13 height 13
